Goal: Find specific page/section: Find specific page/section

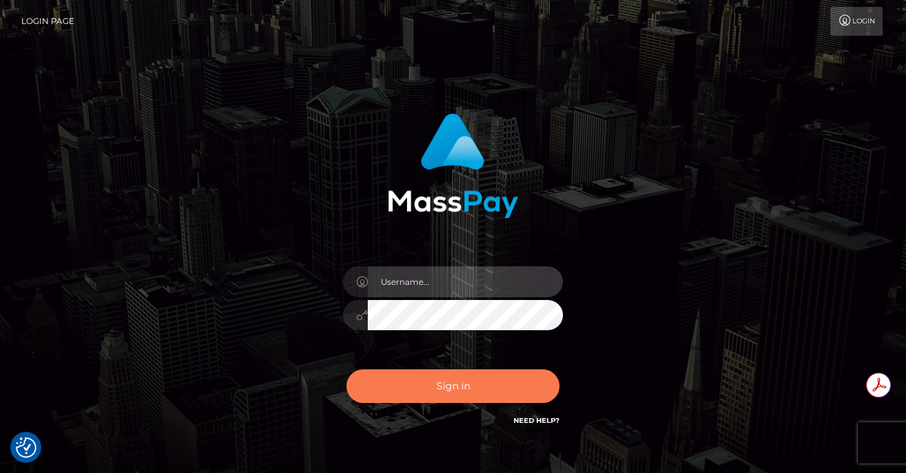
type input "[PERSON_NAME].jstv"
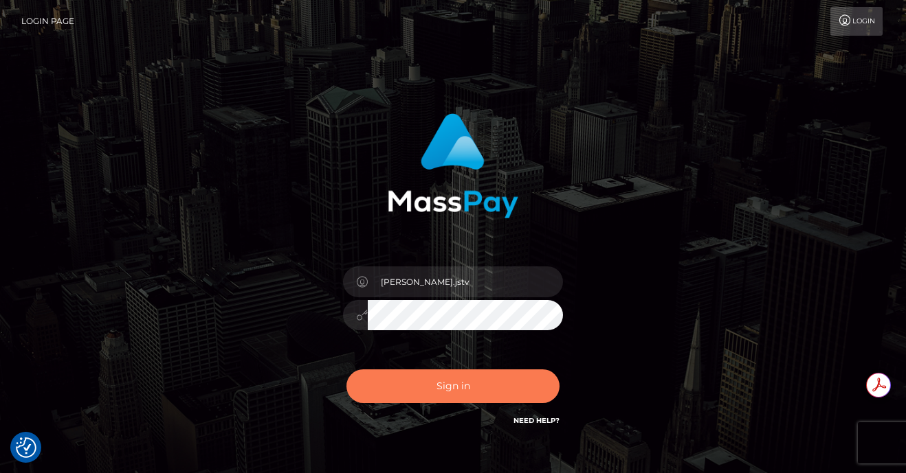
click at [454, 388] on button "Sign in" at bounding box center [452, 387] width 213 height 34
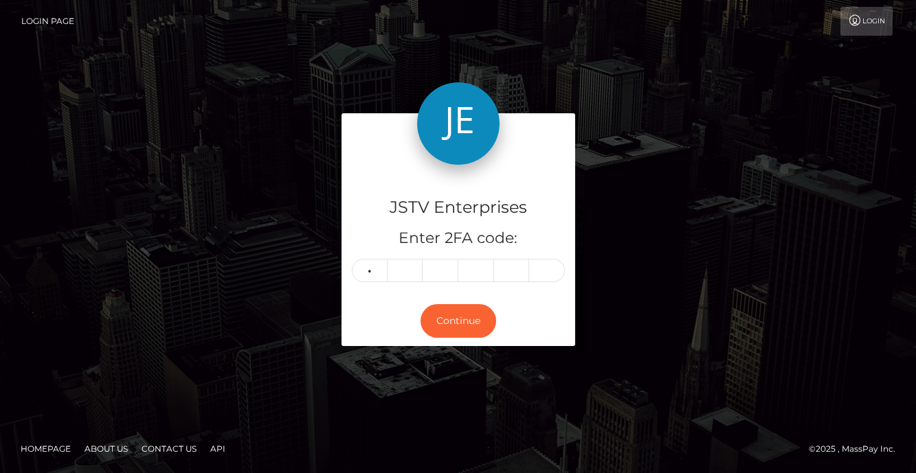
type input "6"
type input "4"
type input "1"
type input "0"
type input "3"
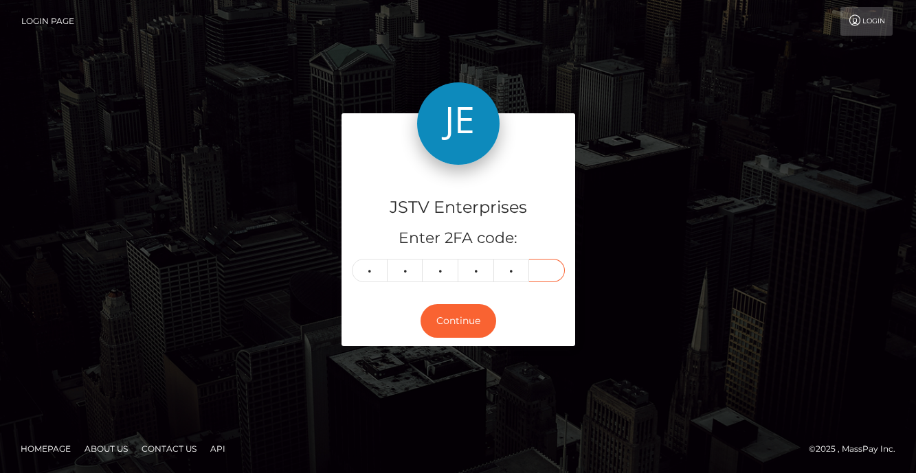
type input "2"
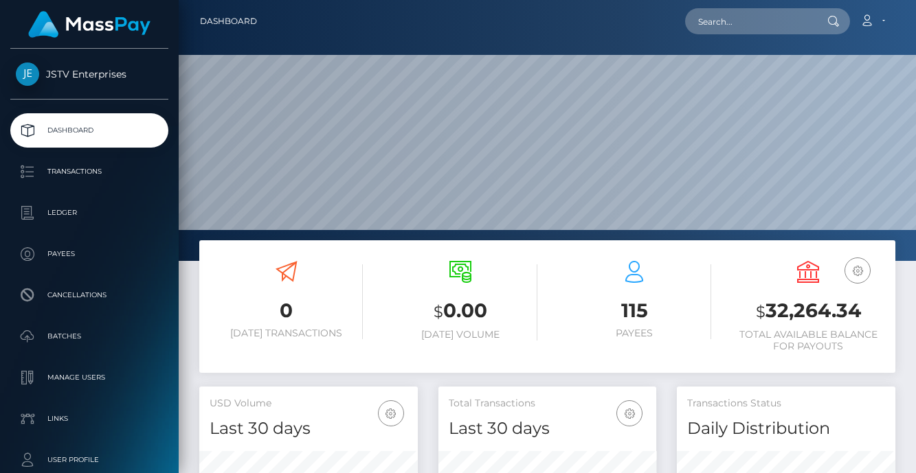
scroll to position [244, 218]
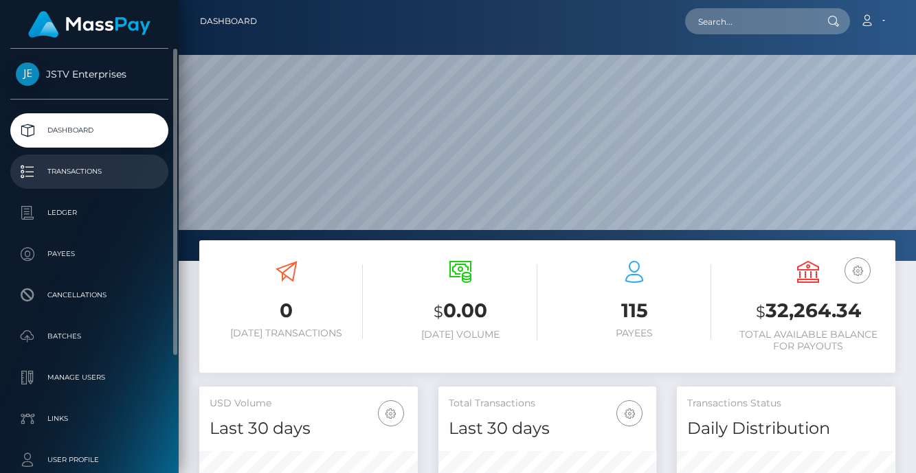
click at [76, 173] on p "Transactions" at bounding box center [89, 171] width 147 height 21
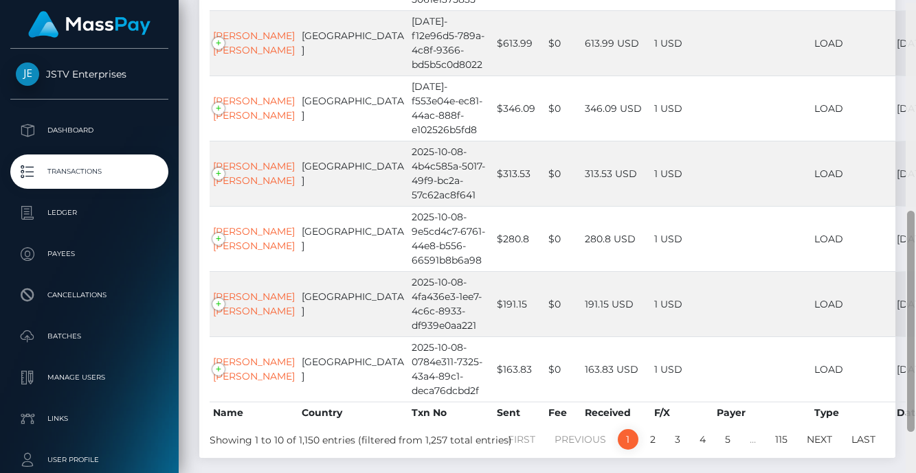
scroll to position [539, 0]
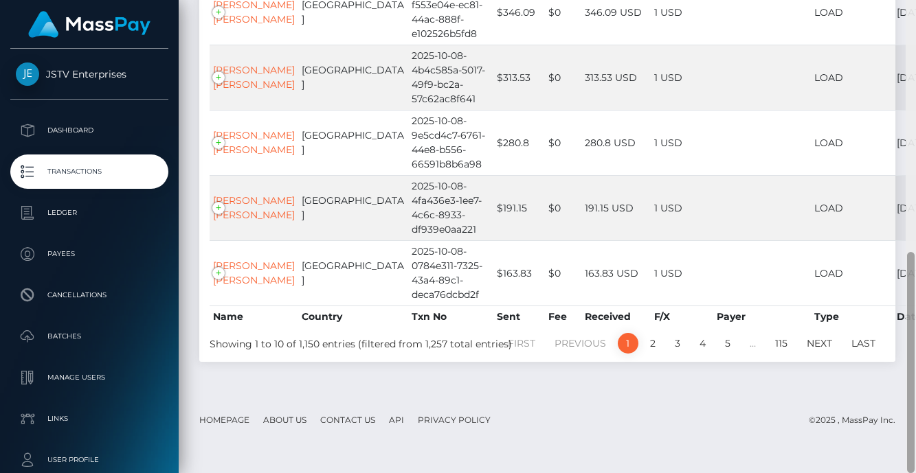
drag, startPoint x: 911, startPoint y: 164, endPoint x: 910, endPoint y: 418, distance: 254.9
click at [910, 418] on div at bounding box center [911, 362] width 8 height 221
click at [651, 354] on link "2" at bounding box center [652, 343] width 21 height 21
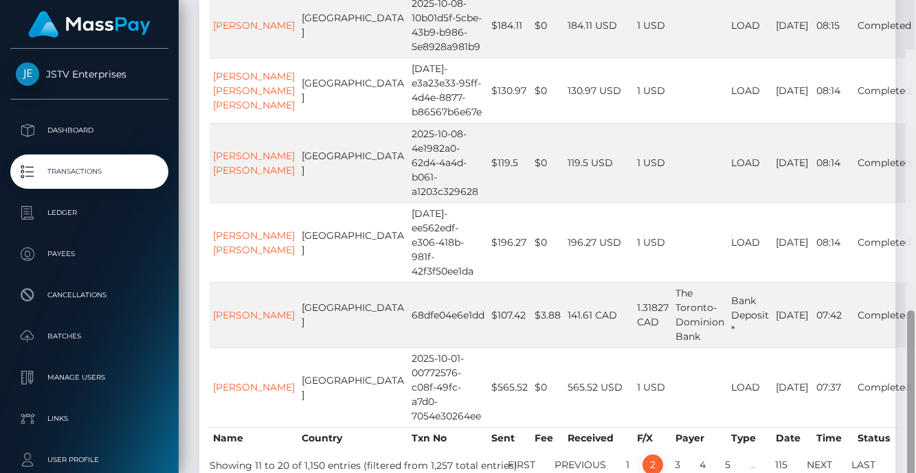
scroll to position [582, 0]
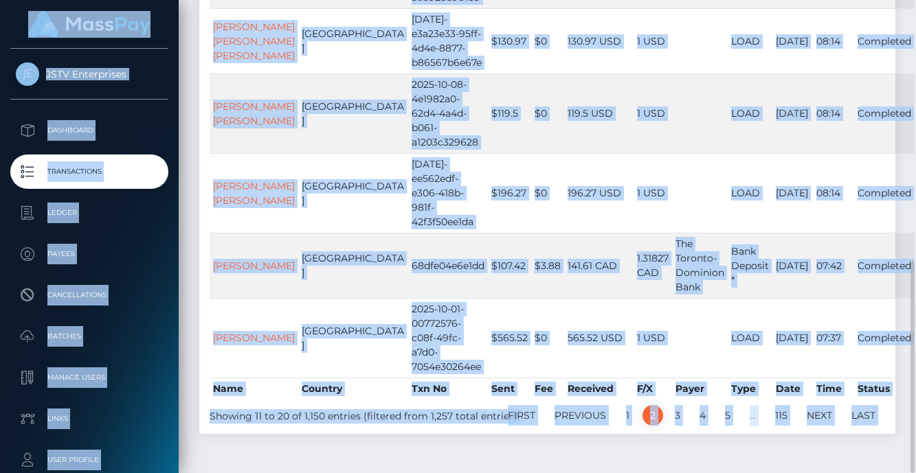
drag, startPoint x: 914, startPoint y: 275, endPoint x: 919, endPoint y: 108, distance: 167.7
click at [915, 108] on html "JSTV Enterprises Dashboard Transactions Ledger Payees Batches" at bounding box center [458, 236] width 916 height 473
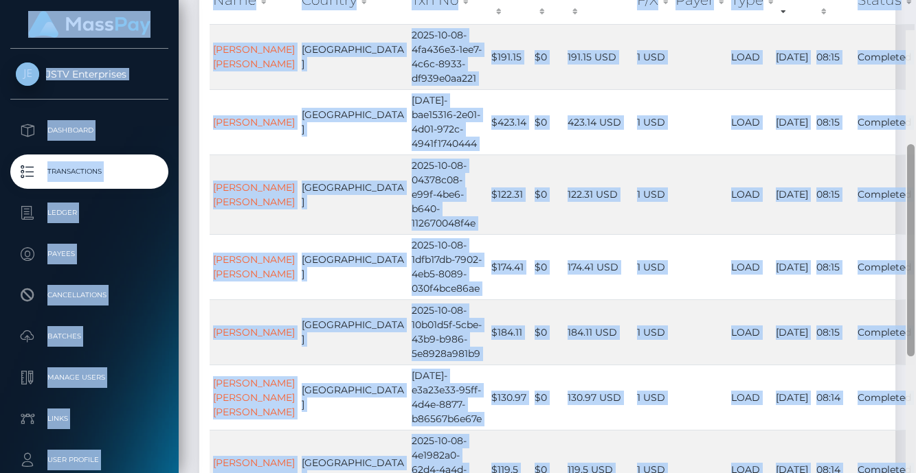
scroll to position [223, 0]
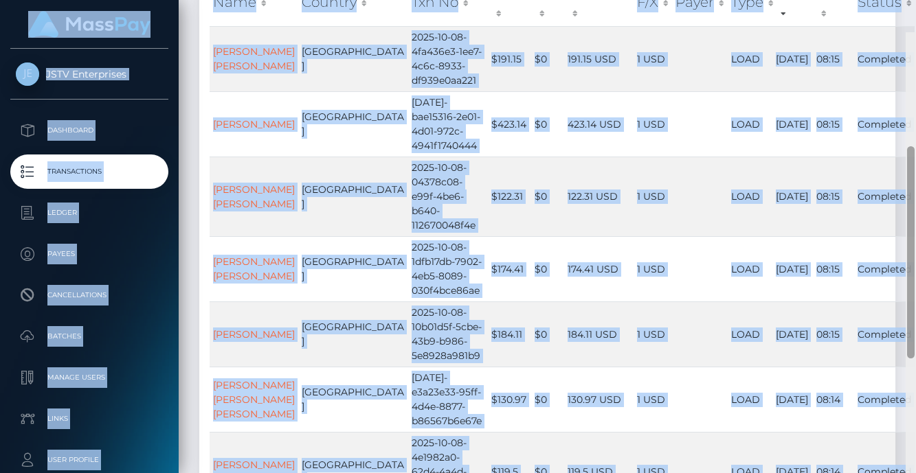
drag, startPoint x: 912, startPoint y: 311, endPoint x: 911, endPoint y: 150, distance: 160.8
click at [911, 150] on div at bounding box center [911, 252] width 8 height 212
click at [905, 168] on div "Transactions View Pending Transactions ON OFF CSV Excel PDF Print All Show 10 2…" at bounding box center [547, 328] width 717 height 958
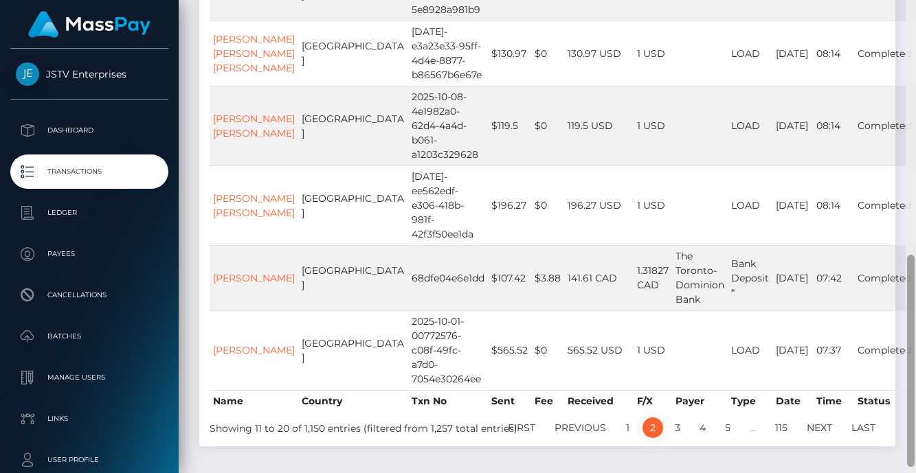
scroll to position [582, 0]
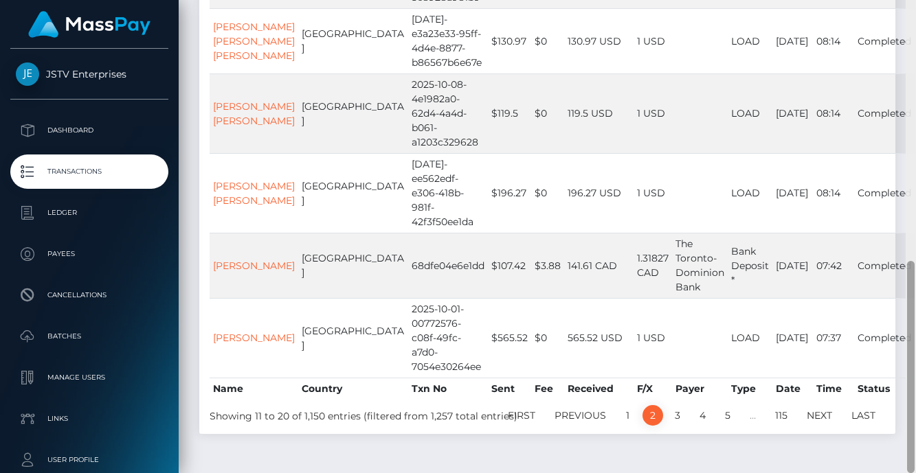
drag, startPoint x: 910, startPoint y: 166, endPoint x: 898, endPoint y: 334, distance: 168.0
click at [903, 333] on div "Transactions Loading... Loading..." at bounding box center [547, 236] width 737 height 473
click at [678, 405] on link "3" at bounding box center [677, 415] width 21 height 21
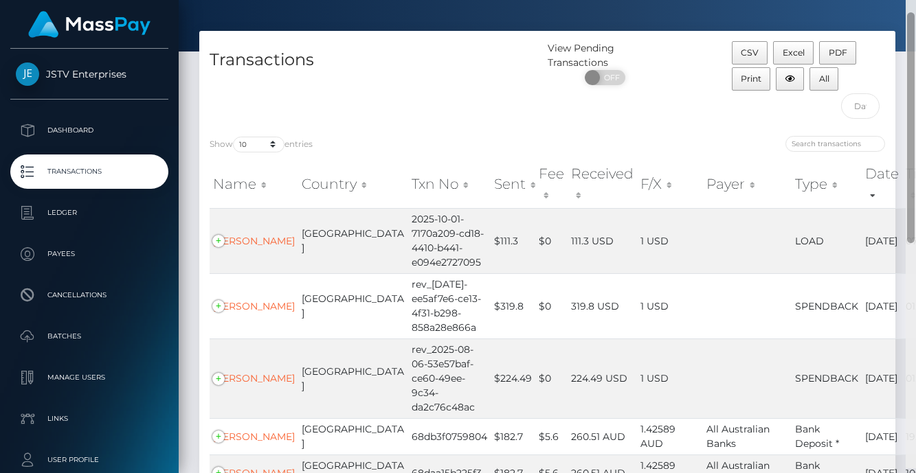
scroll to position [36, 0]
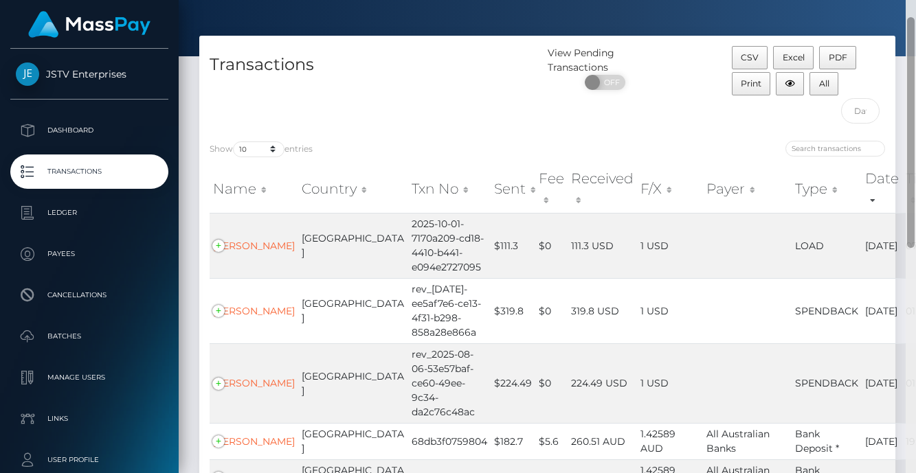
drag, startPoint x: 913, startPoint y: 309, endPoint x: 918, endPoint y: 65, distance: 244.6
click at [915, 65] on html "JSTV Enterprises Dashboard Transactions Ledger Payees Batches" at bounding box center [458, 236] width 916 height 473
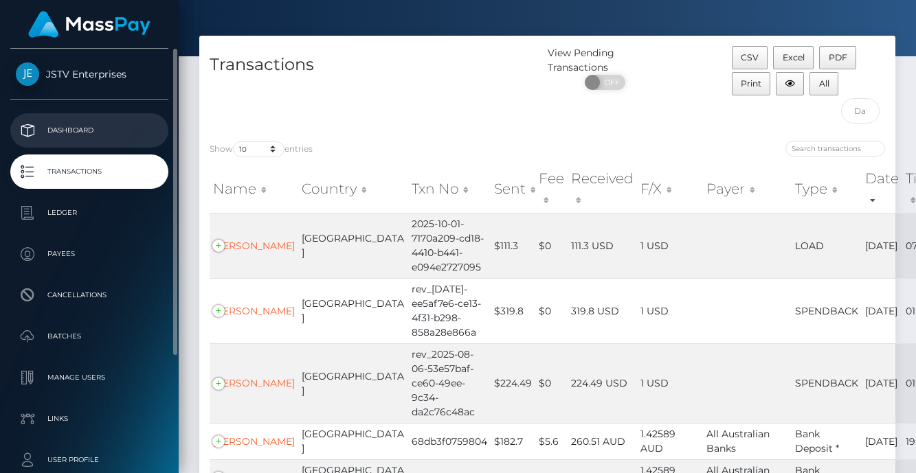
click at [77, 128] on p "Dashboard" at bounding box center [89, 130] width 147 height 21
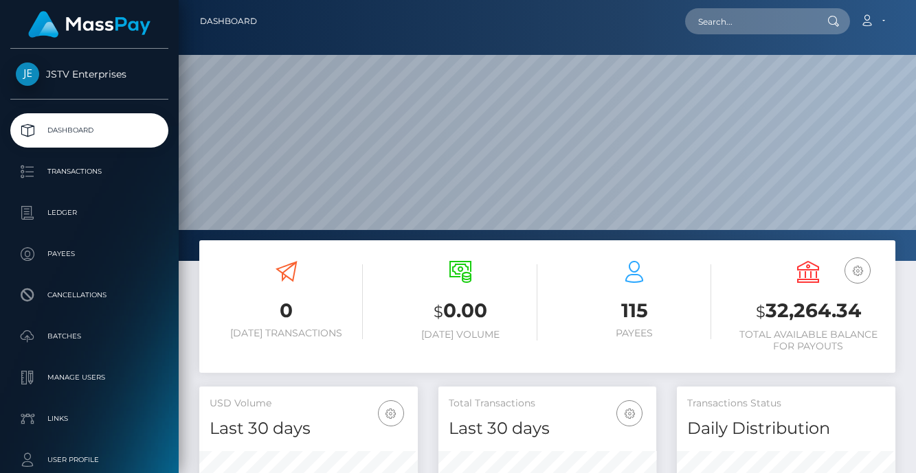
scroll to position [244, 218]
click at [95, 77] on span "JSTV Enterprises" at bounding box center [89, 74] width 158 height 12
click at [87, 25] on img at bounding box center [89, 24] width 122 height 27
